Goal: Task Accomplishment & Management: Use online tool/utility

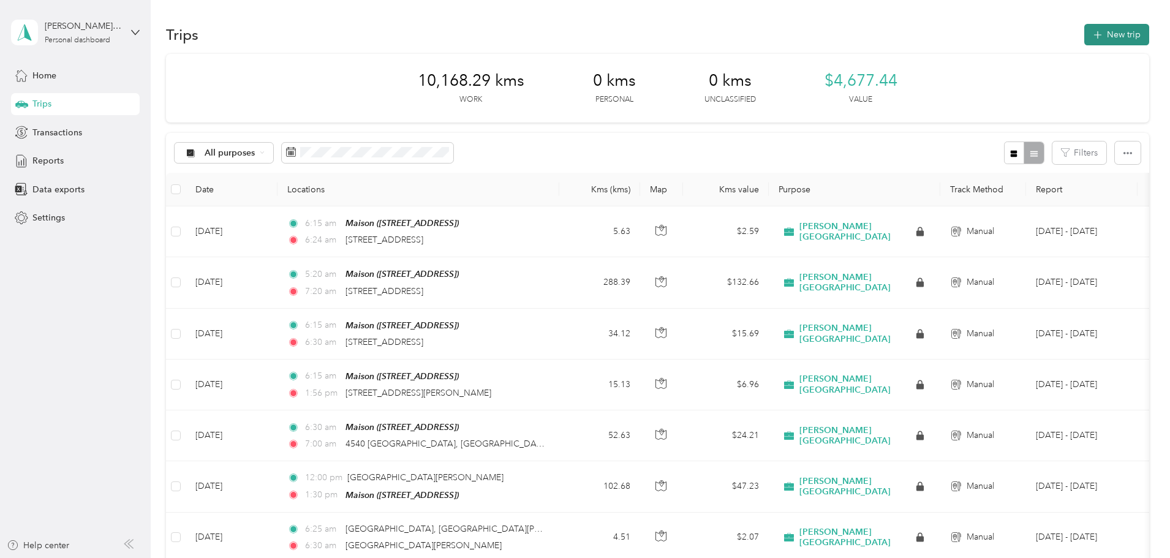
click at [1085, 39] on button "New trip" at bounding box center [1117, 34] width 65 height 21
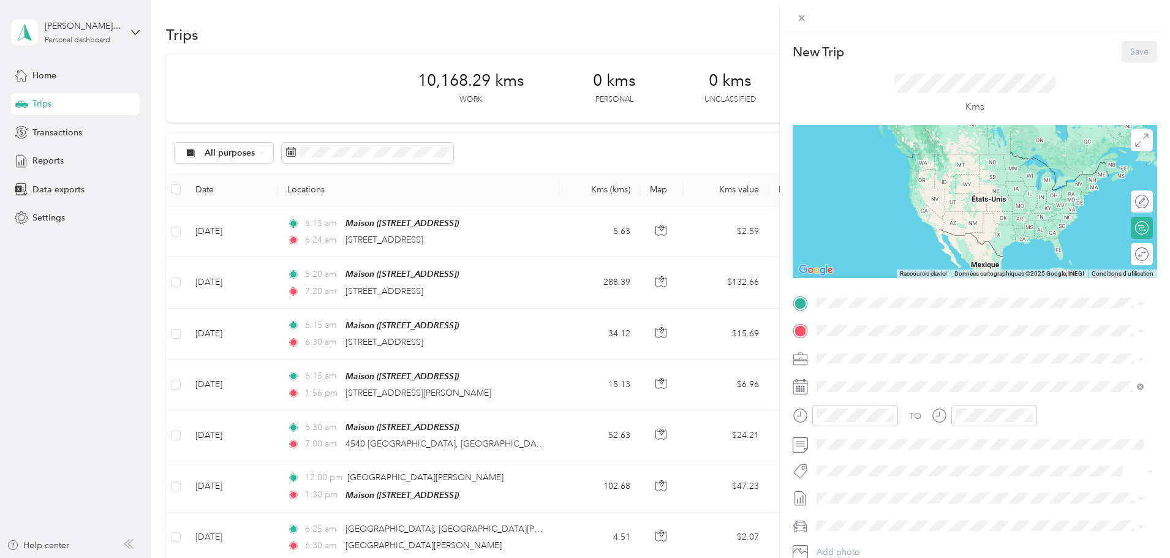
click at [907, 356] on div "Maison [STREET_ADDRESS]" at bounding box center [879, 357] width 78 height 26
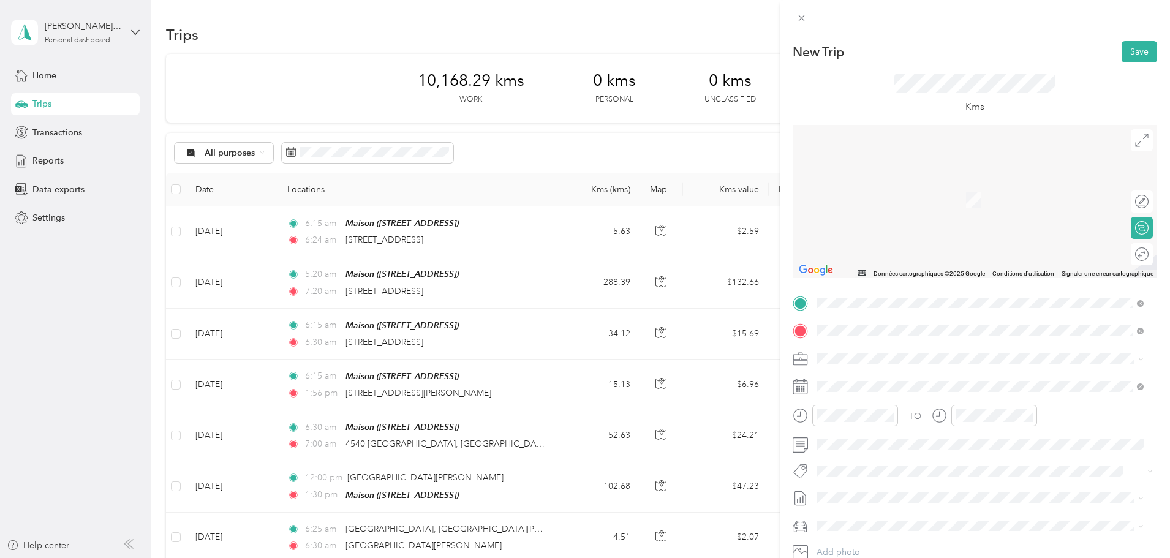
click at [895, 375] on span "[STREET_ADDRESS]" at bounding box center [879, 375] width 78 height 11
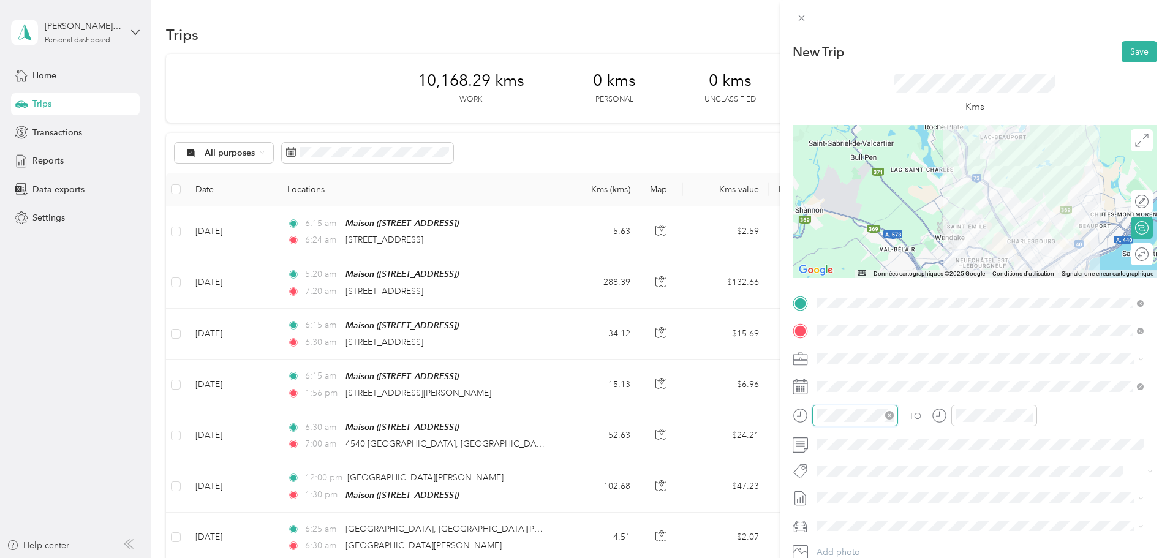
scroll to position [74, 0]
click at [824, 279] on div "06" at bounding box center [829, 281] width 29 height 17
click at [866, 254] on div "00" at bounding box center [864, 251] width 29 height 17
click at [893, 251] on div "AM" at bounding box center [898, 251] width 29 height 17
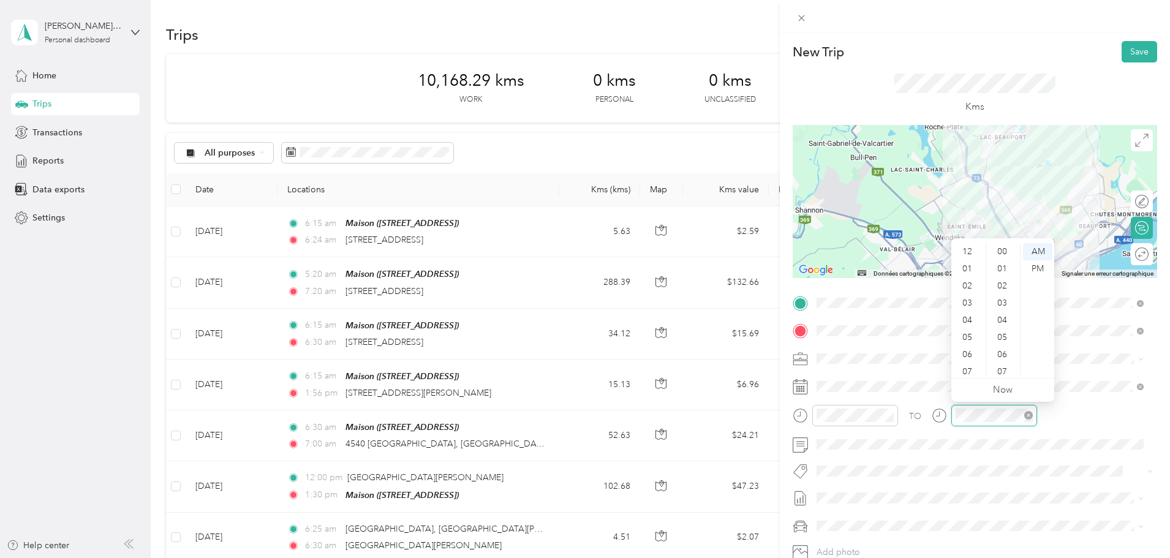
scroll to position [897, 0]
click at [963, 279] on div "06" at bounding box center [968, 281] width 29 height 17
click at [1005, 354] on div "20" at bounding box center [1003, 358] width 29 height 17
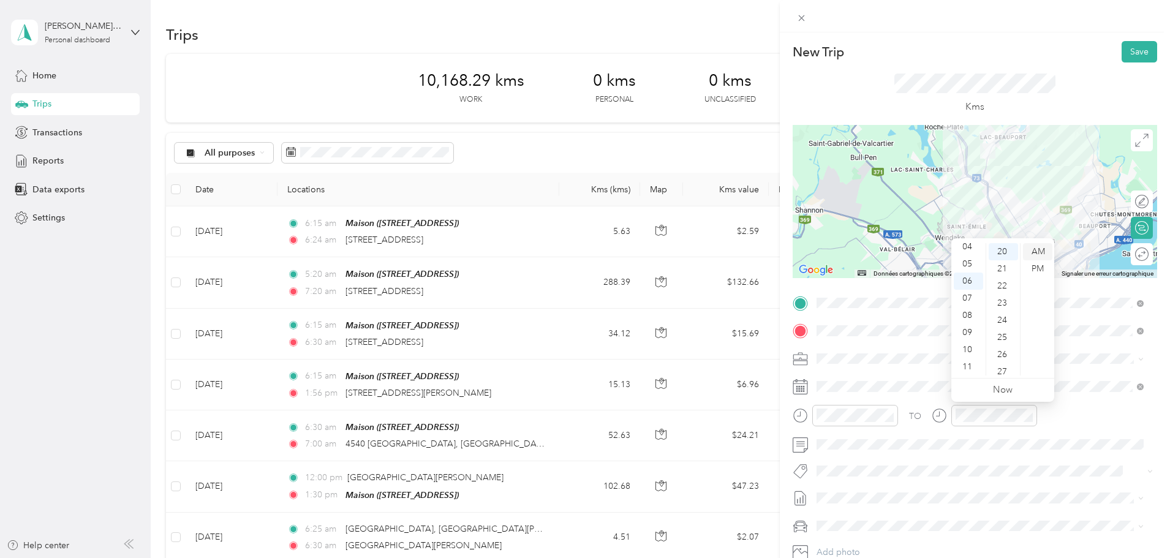
click at [1038, 251] on div "AM" at bounding box center [1037, 251] width 29 height 17
click at [878, 496] on li "[PERSON_NAME] Core" at bounding box center [981, 493] width 336 height 24
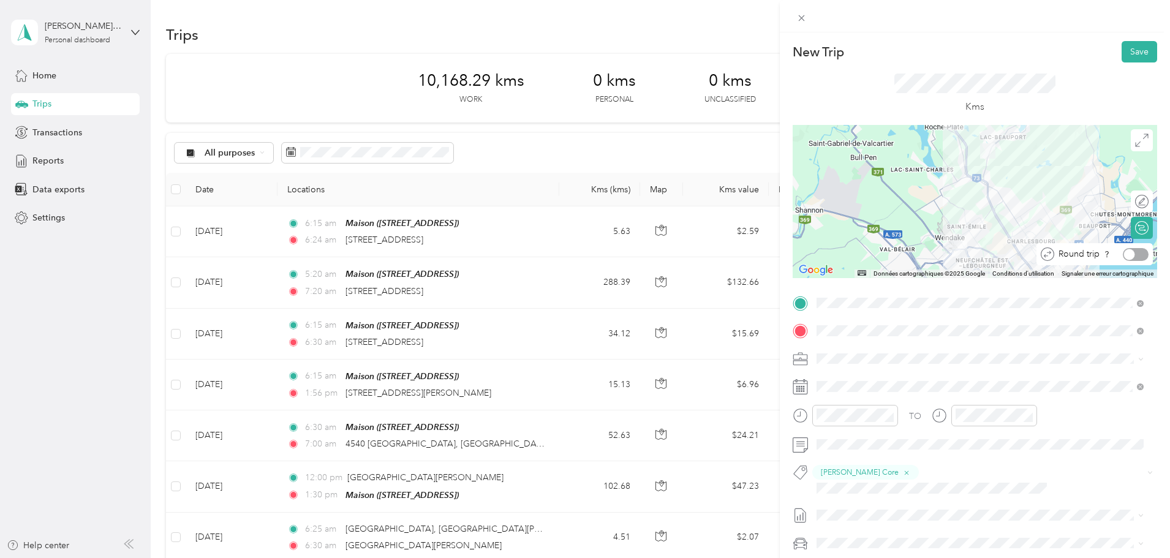
click at [1133, 254] on div at bounding box center [1136, 254] width 26 height 13
click at [1128, 56] on button "Save" at bounding box center [1140, 51] width 36 height 21
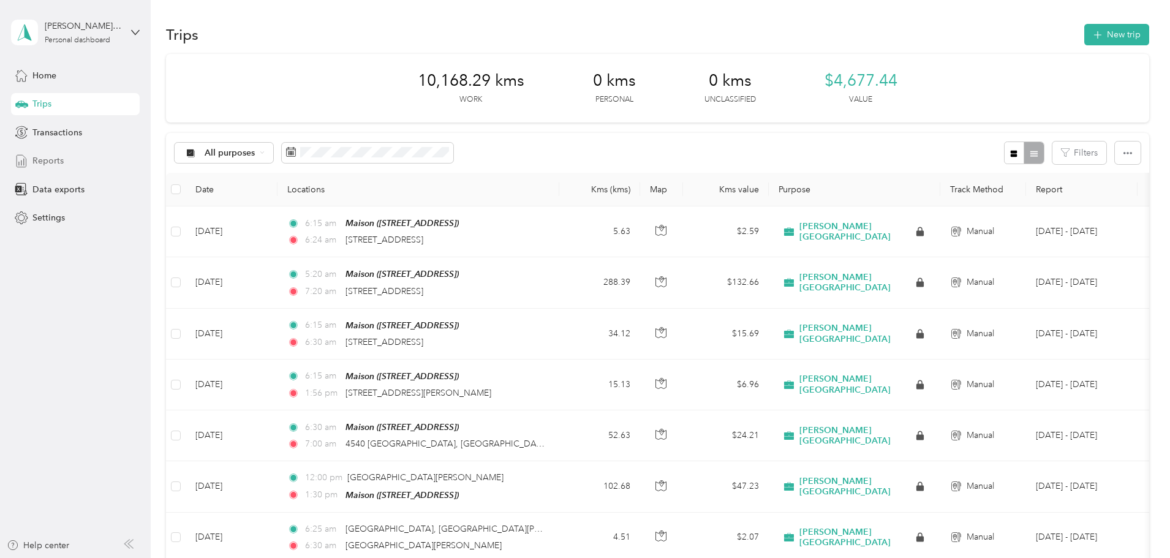
click at [53, 163] on span "Reports" at bounding box center [47, 160] width 31 height 13
